Goal: Information Seeking & Learning: Check status

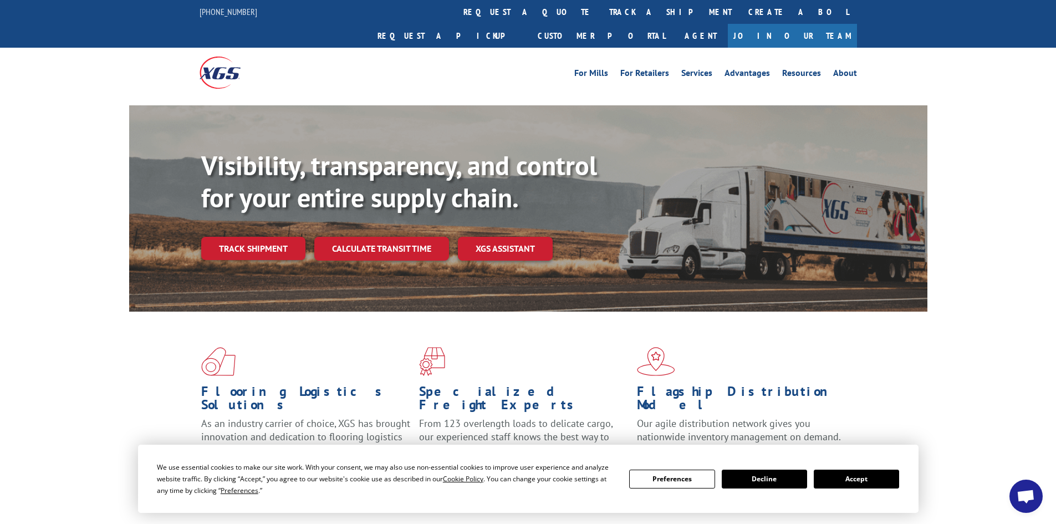
click at [601, 2] on link "track a shipment" at bounding box center [670, 12] width 139 height 24
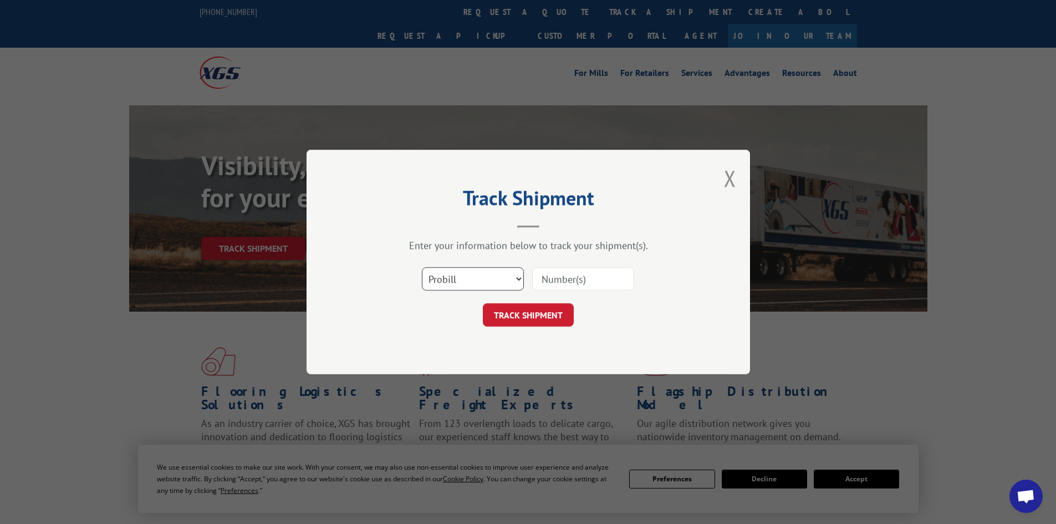
click at [481, 278] on select "Select category... Probill BOL PO" at bounding box center [473, 278] width 102 height 23
click at [589, 278] on input at bounding box center [583, 278] width 102 height 23
paste input "17590957"
type input "17590957"
click at [567, 307] on button "TRACK SHIPMENT" at bounding box center [528, 314] width 91 height 23
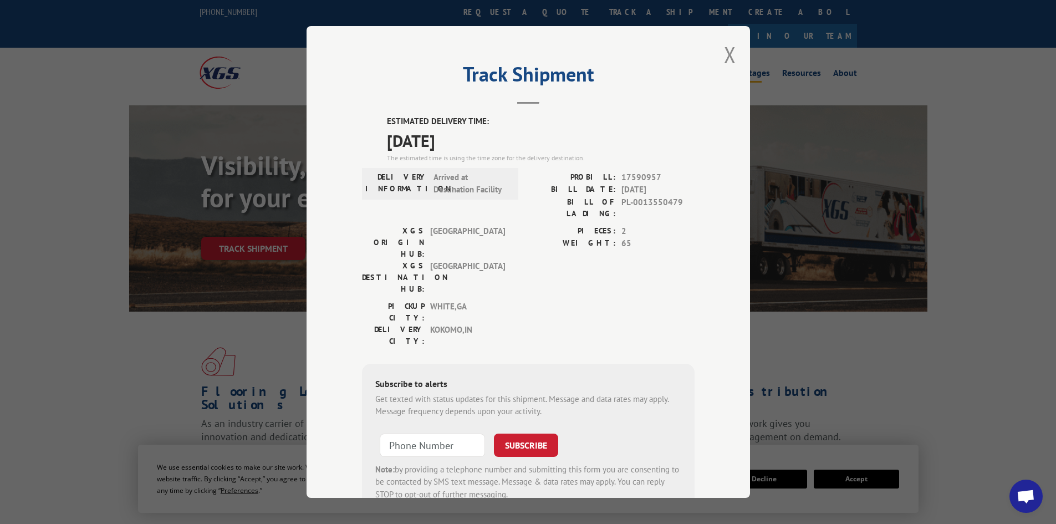
click at [730, 45] on button "Close modal" at bounding box center [730, 54] width 12 height 29
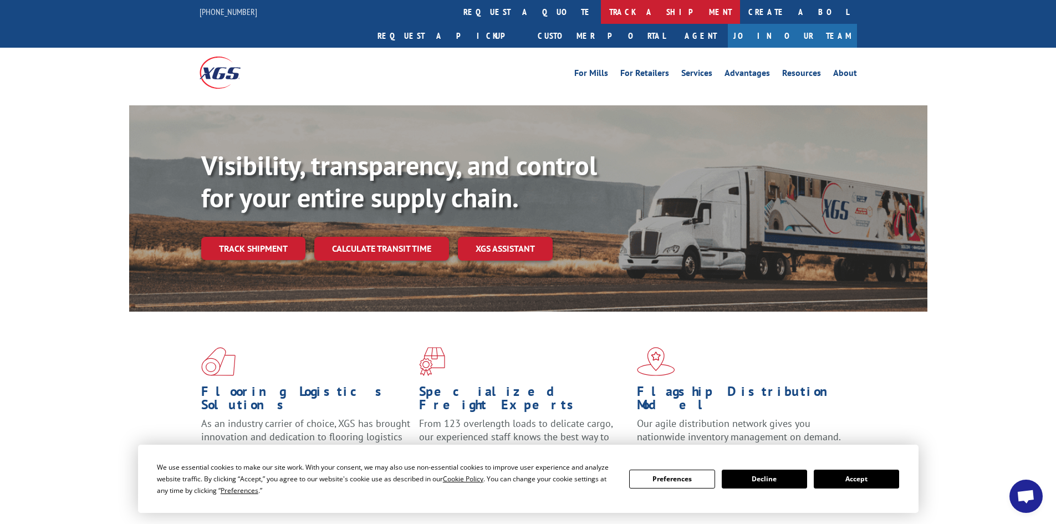
click at [601, 11] on link "track a shipment" at bounding box center [670, 12] width 139 height 24
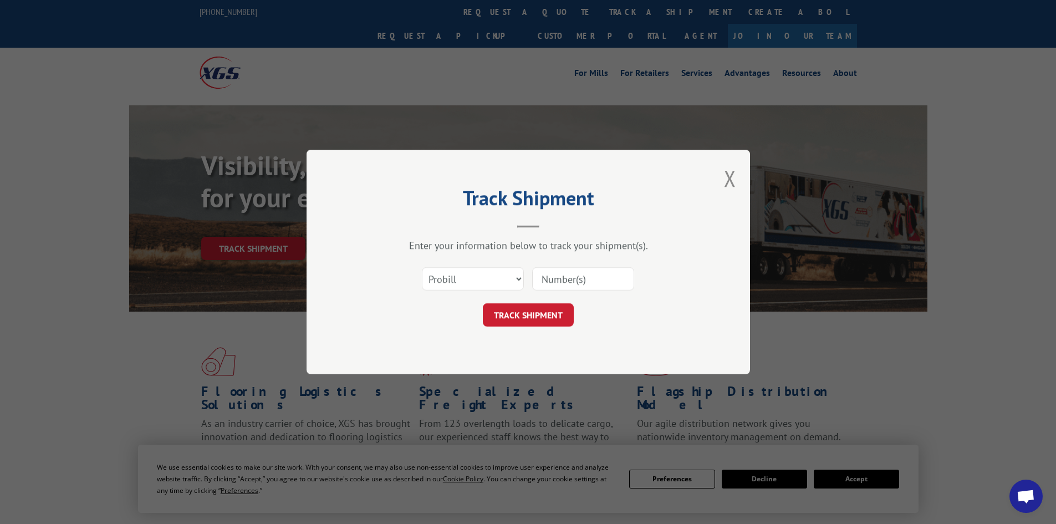
click at [603, 283] on input at bounding box center [583, 278] width 102 height 23
paste input "17594033"
type input "17594033"
click at [547, 306] on button "TRACK SHIPMENT" at bounding box center [528, 314] width 91 height 23
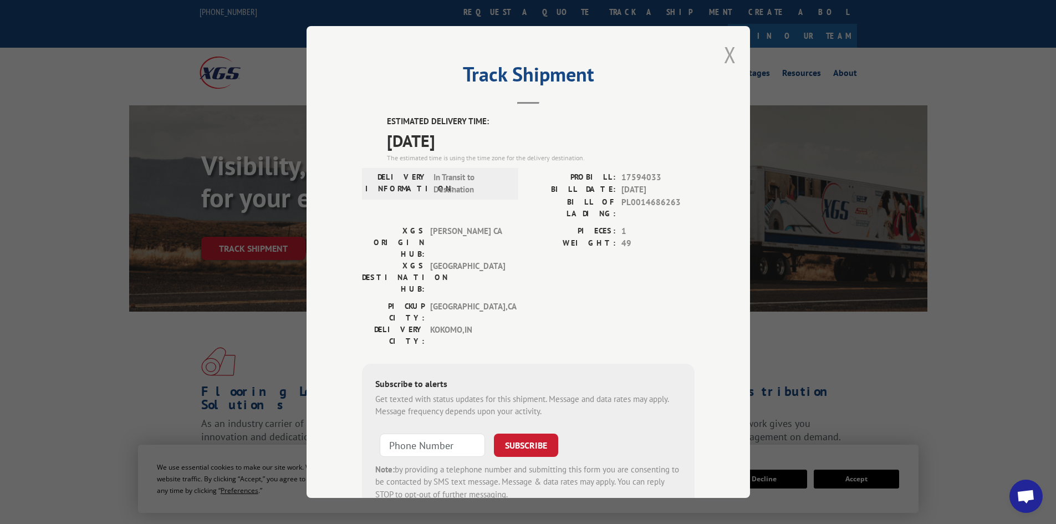
click at [724, 50] on button "Close modal" at bounding box center [730, 54] width 12 height 29
